Goal: Obtain resource: Download file/media

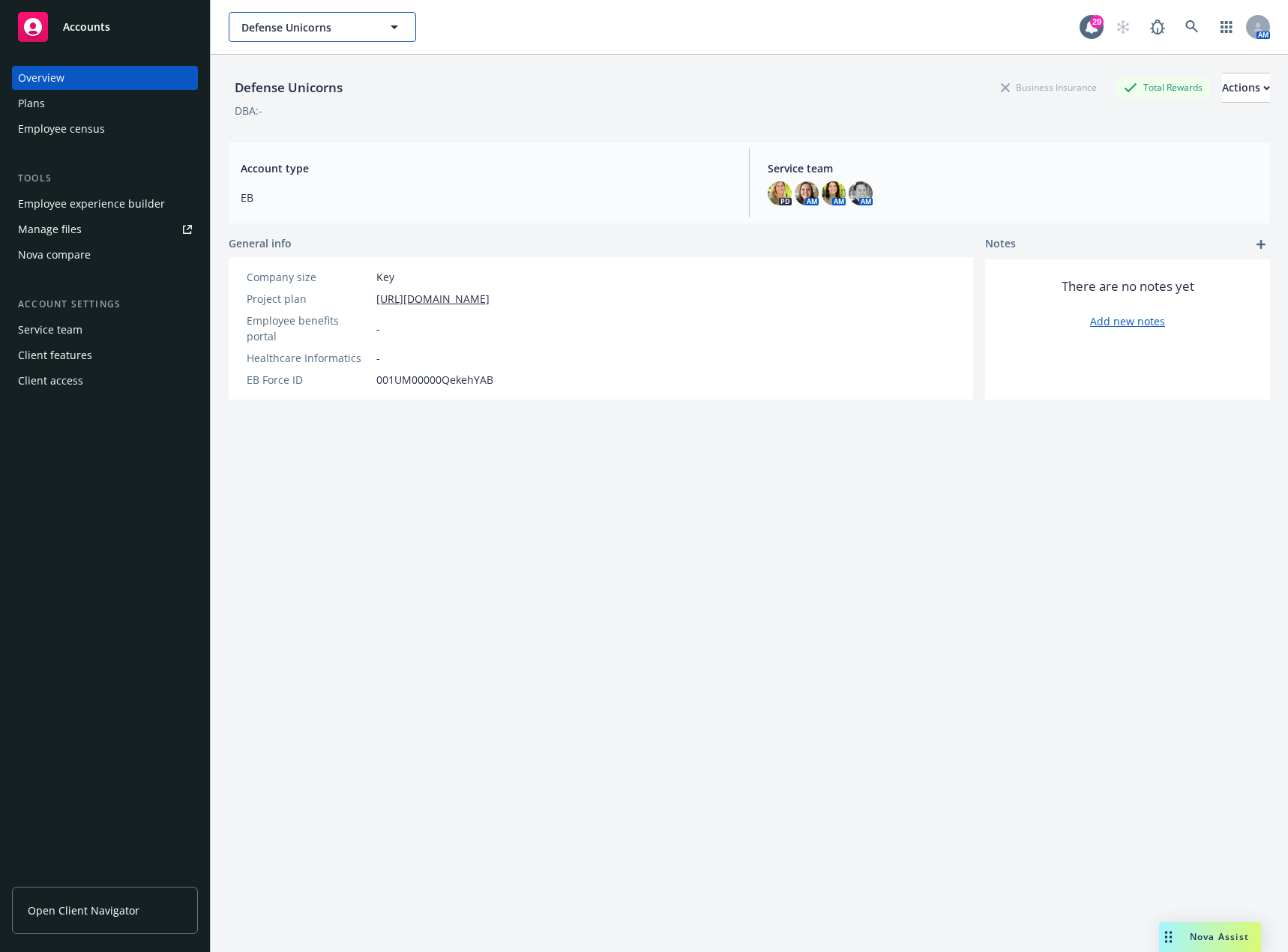
click at [344, 31] on span "Defense Unicorns" at bounding box center [307, 27] width 130 height 16
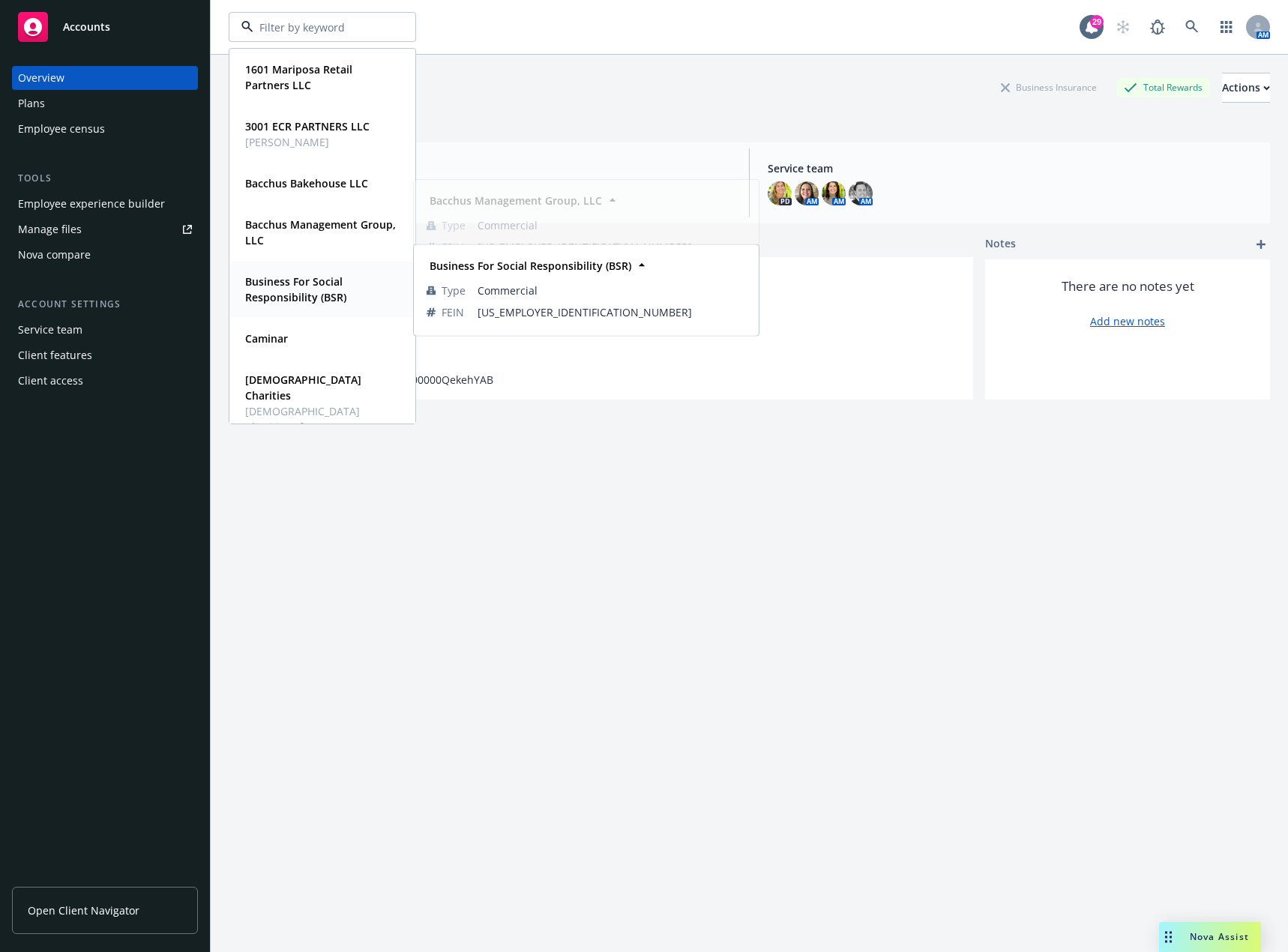
click at [292, 293] on strong "Business For Social Responsibility (BSR)" at bounding box center [295, 289] width 101 height 30
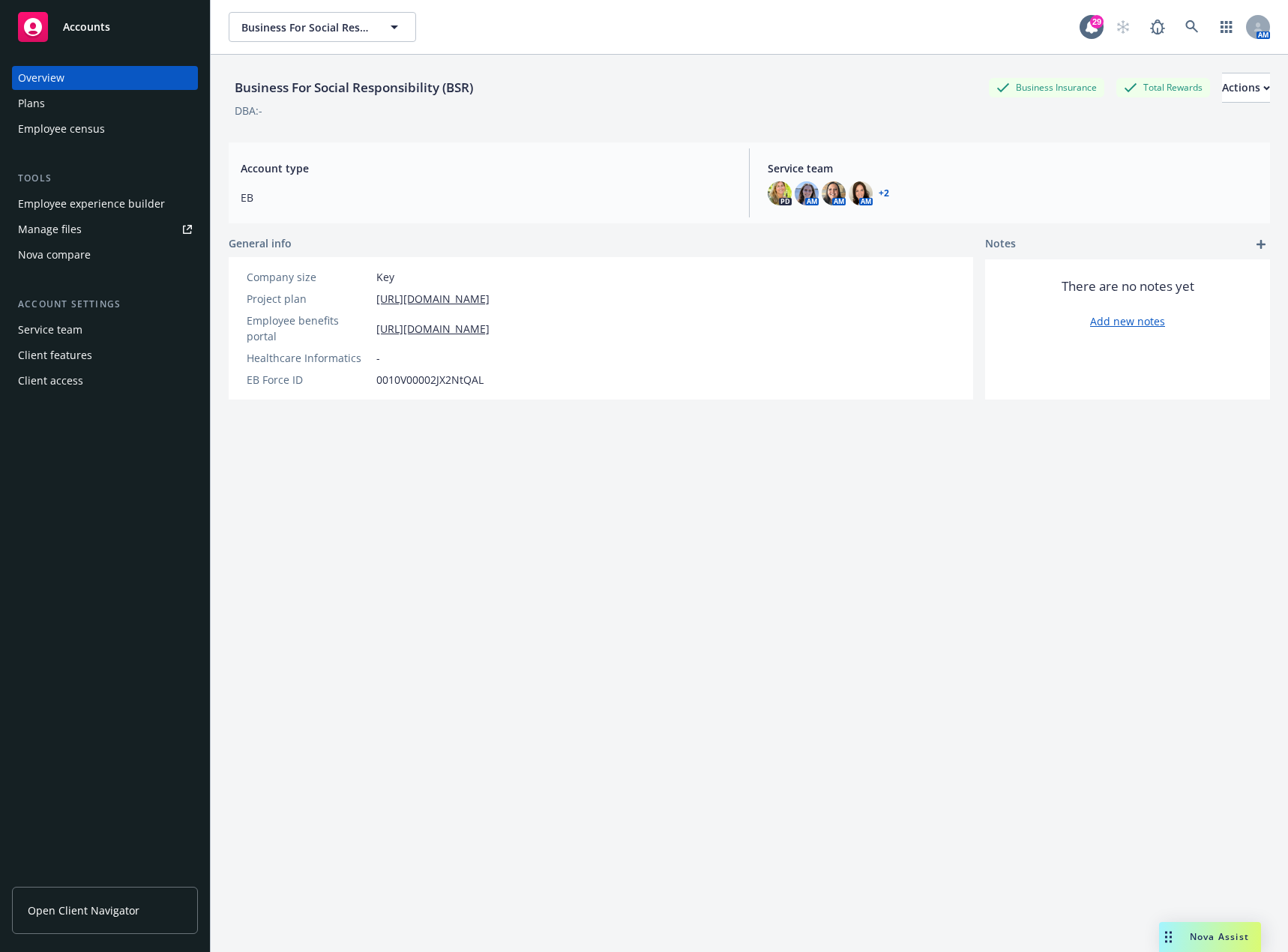
click at [115, 903] on span "Open Client Navigator" at bounding box center [83, 911] width 112 height 16
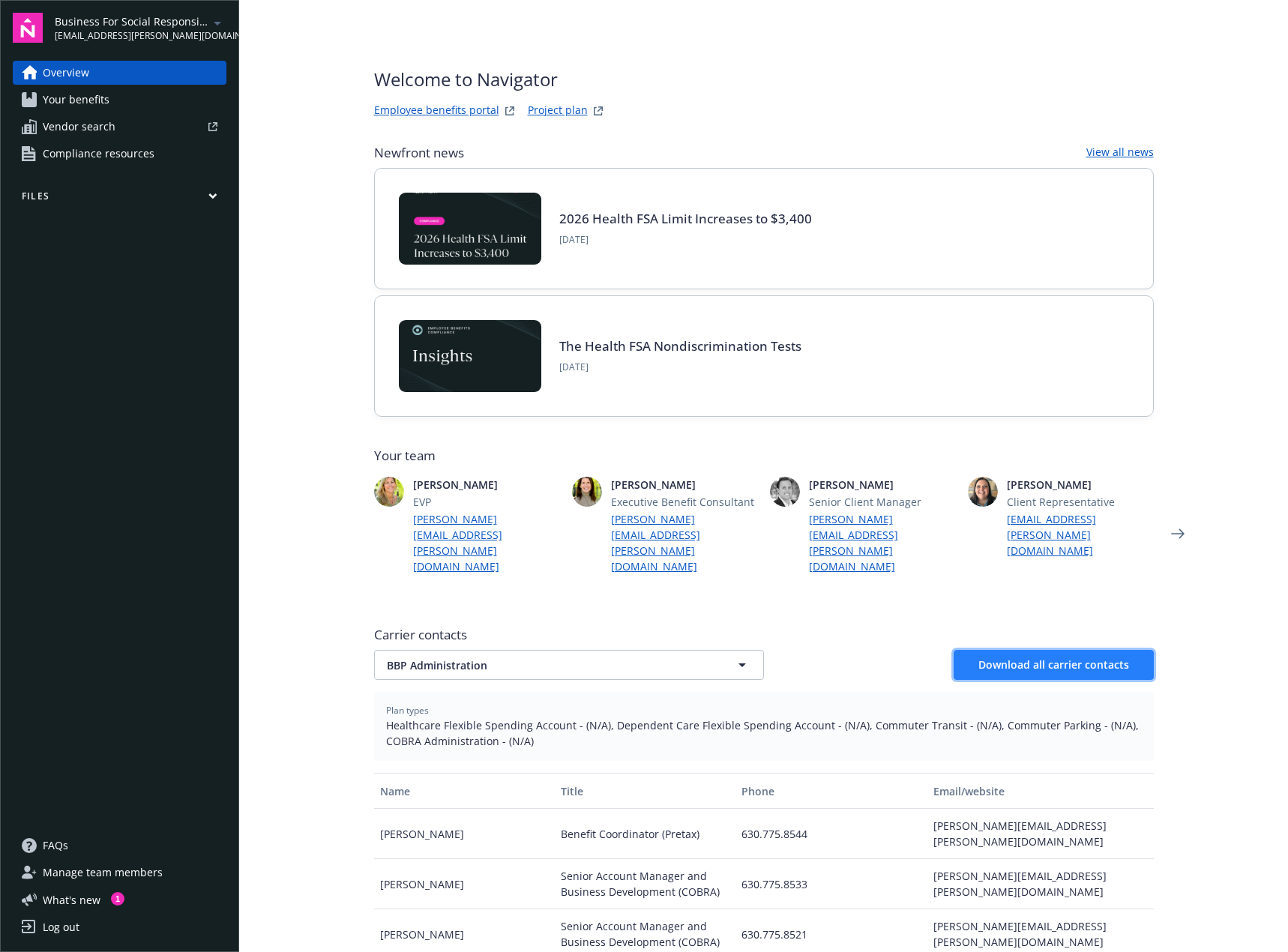
click at [1017, 658] on span "Download all carrier contacts" at bounding box center [1053, 665] width 151 height 14
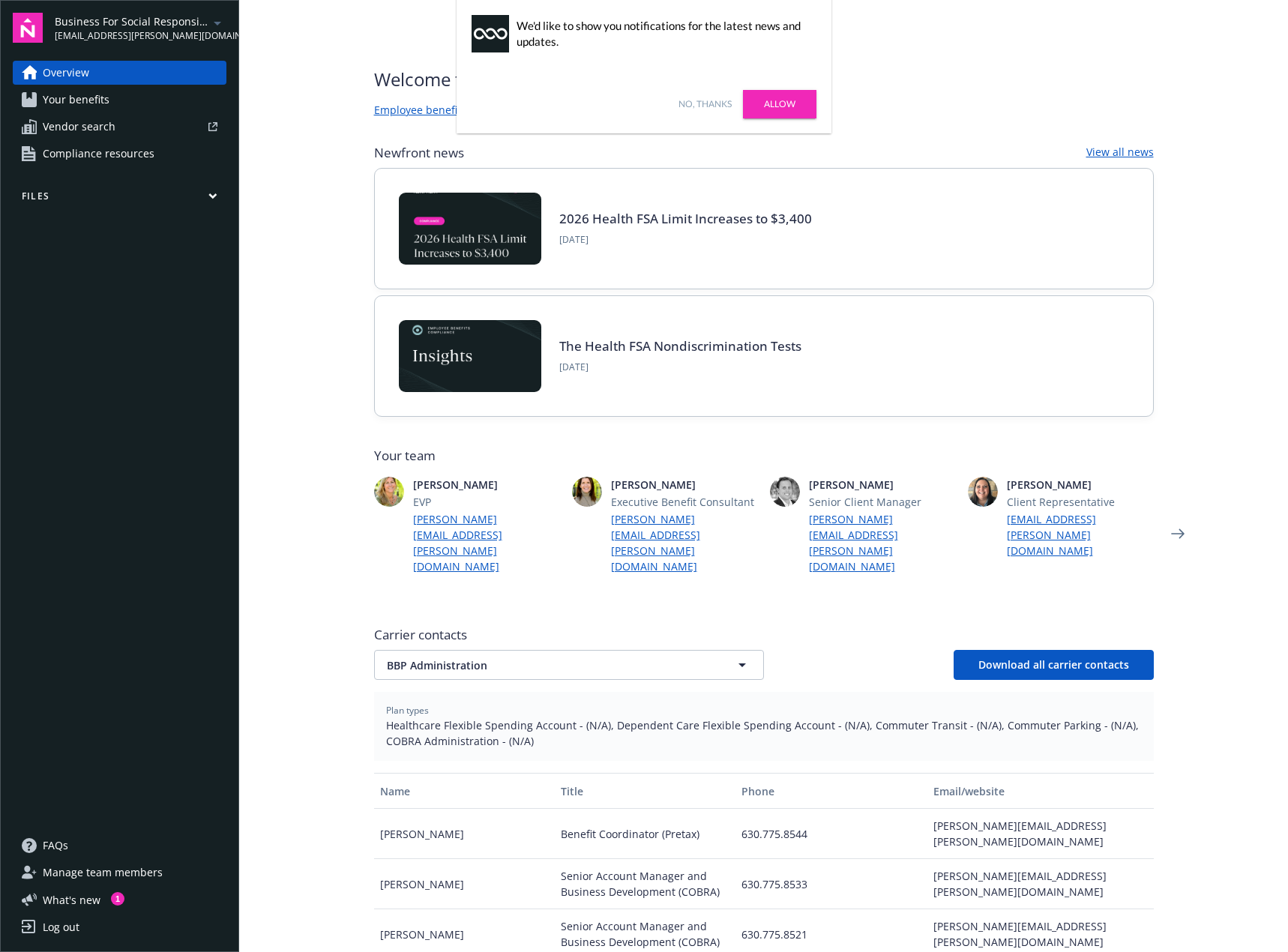
click at [706, 103] on link "No, thanks" at bounding box center [705, 104] width 53 height 13
